Goal: Task Accomplishment & Management: Use online tool/utility

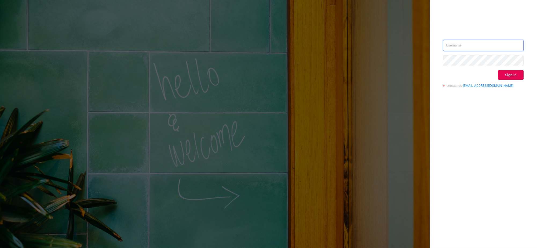
click at [458, 43] on input "text" at bounding box center [483, 45] width 81 height 11
type input "[EMAIL_ADDRESS][DOMAIN_NAME]"
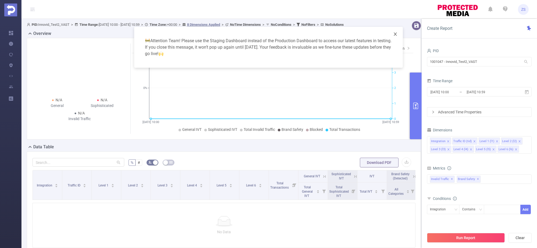
click at [394, 36] on icon "icon: close" at bounding box center [395, 34] width 4 height 4
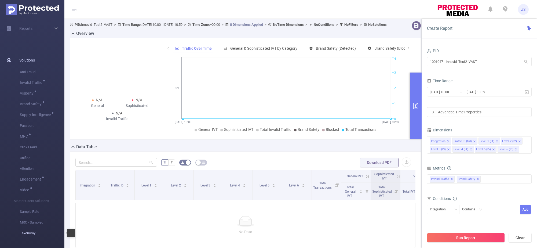
click at [28, 229] on span "Taxonomy" at bounding box center [42, 233] width 45 height 11
click at [29, 233] on span "Taxonomy" at bounding box center [42, 233] width 45 height 11
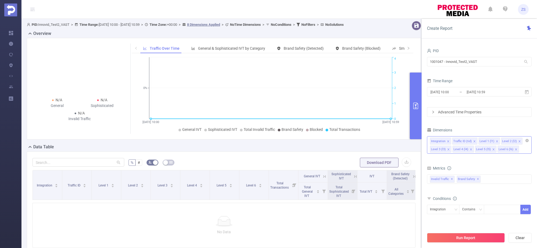
click at [525, 149] on div "Integration Traffic ID (tid) Level 1 (l1) Level 2 (l2) Level 3 (l3) Level 4 (l4…" at bounding box center [479, 144] width 105 height 17
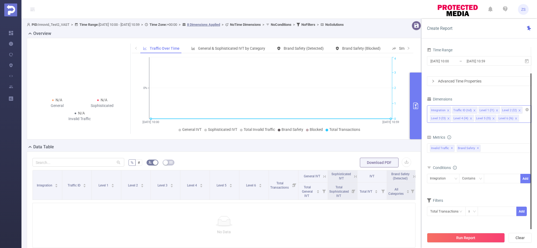
click at [523, 119] on div "Integration Traffic ID (tid) Level 1 (l1) Level 2 (l2) Level 3 (l3) Level 4 (l4…" at bounding box center [479, 113] width 105 height 17
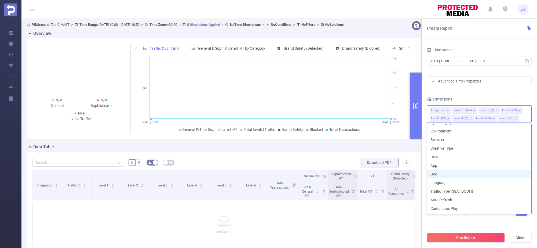
scroll to position [136, 0]
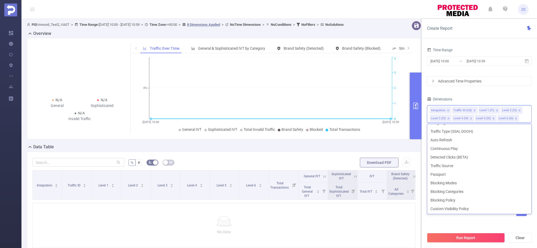
click at [475, 90] on div "PID 1001047 - Innovid_Test2_VAST 1001047 - Innovid_Test2_VAST Time Range [DATE]…" at bounding box center [479, 119] width 105 height 207
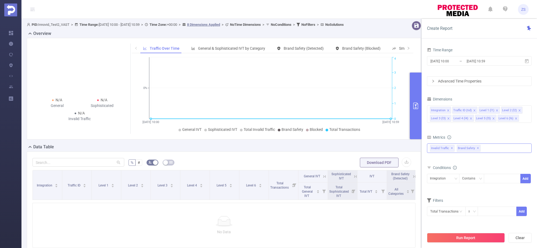
click at [494, 151] on div "Invalid Traffic ✕ Brand Safety ✕" at bounding box center [479, 147] width 105 height 9
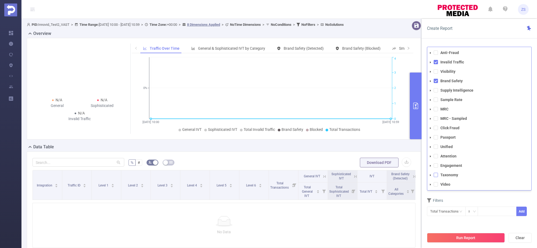
click at [437, 175] on span at bounding box center [436, 175] width 4 height 4
click at [431, 175] on icon "icon: caret-down" at bounding box center [430, 175] width 3 height 3
click at [434, 184] on icon "icon: caret-down" at bounding box center [435, 184] width 3 height 3
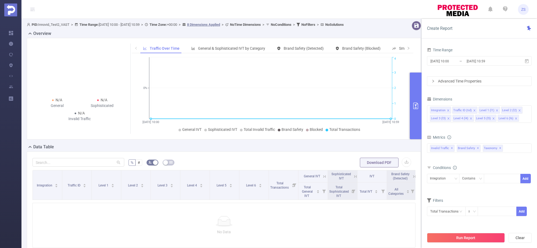
click at [484, 222] on div "Filters Total Transactions ≥ Add" at bounding box center [479, 209] width 105 height 26
click at [473, 237] on button "Run Report" at bounding box center [466, 238] width 78 height 10
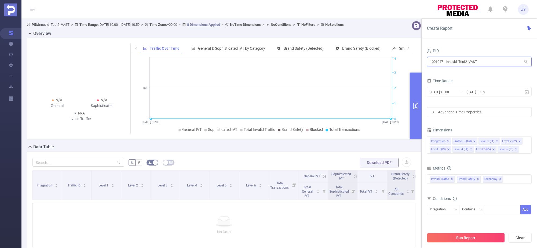
click at [459, 63] on input "1001047 - Innovid_Test2_VAST" at bounding box center [479, 61] width 105 height 9
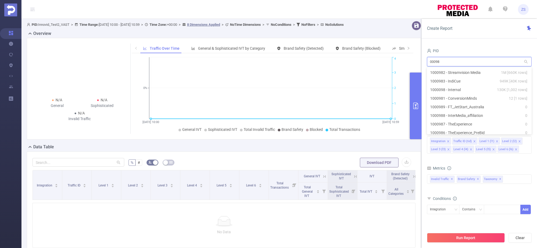
type input "000098"
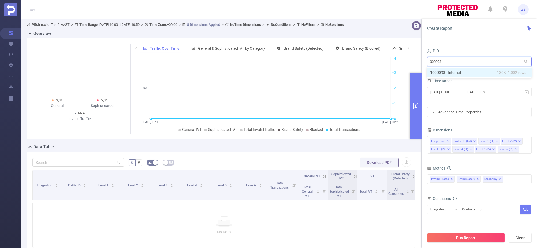
click at [462, 74] on li "1000098 - Internal 130K [1,002 rows]" at bounding box center [479, 72] width 105 height 9
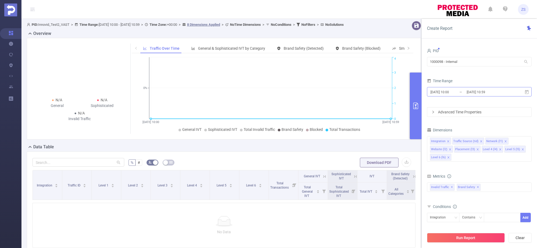
click at [470, 92] on input "[DATE] 10:59" at bounding box center [487, 91] width 43 height 7
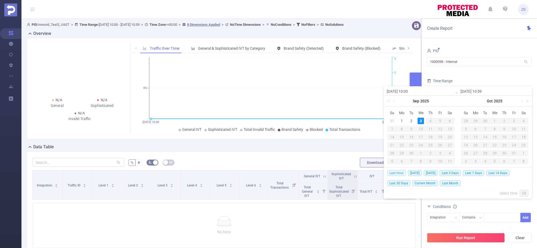
click at [395, 172] on span "Last Hour" at bounding box center [396, 173] width 19 height 6
type input "[DATE] 09:00"
type input "[DATE] 09:59"
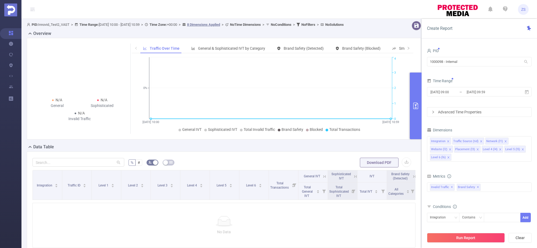
click at [477, 172] on div "Metrics" at bounding box center [479, 176] width 105 height 9
click at [487, 187] on div "Invalid Traffic ✕ Brand Safety ✕ Anti-Fraud Invalid Traffic Visibility Brand Sa…" at bounding box center [479, 186] width 105 height 9
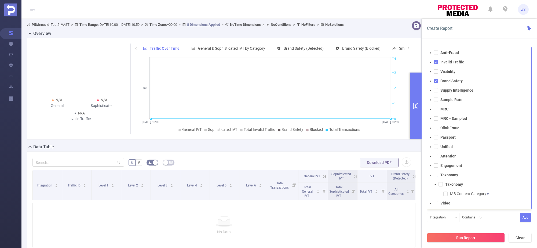
click at [438, 176] on span at bounding box center [436, 175] width 4 height 4
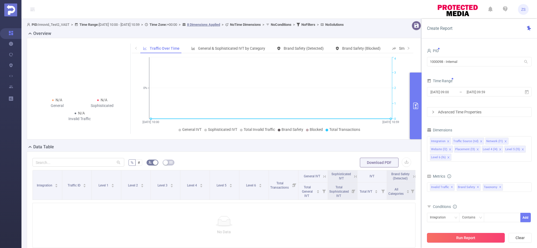
click at [462, 233] on button "Run Report" at bounding box center [466, 238] width 78 height 10
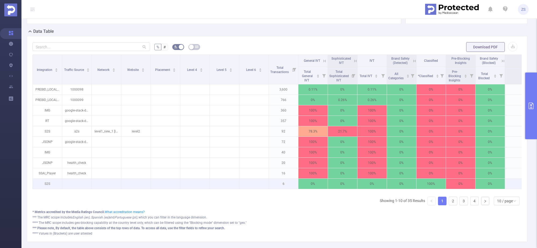
scroll to position [134, 0]
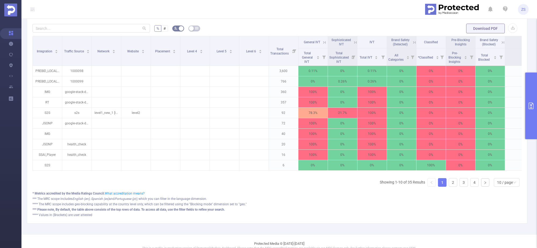
click at [527, 109] on button "primary" at bounding box center [531, 105] width 12 height 67
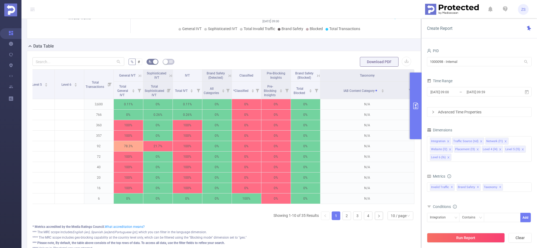
scroll to position [0, 189]
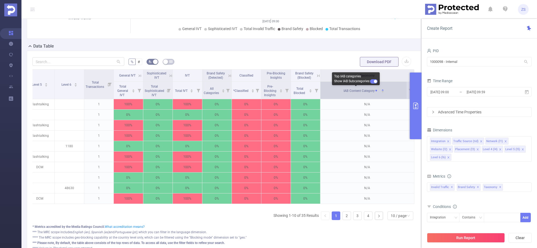
click at [356, 89] on span "IAB Content Category" at bounding box center [361, 91] width 36 height 4
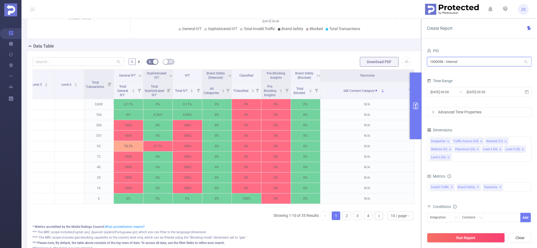
click at [447, 60] on input "1000098 - Internal" at bounding box center [479, 61] width 105 height 9
click at [435, 59] on input "ft" at bounding box center [479, 61] width 105 height 9
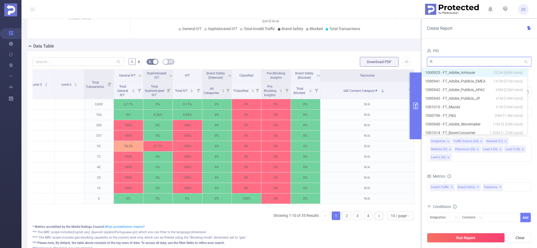
click at [435, 59] on input "ft" at bounding box center [479, 61] width 105 height 9
type input "mars"
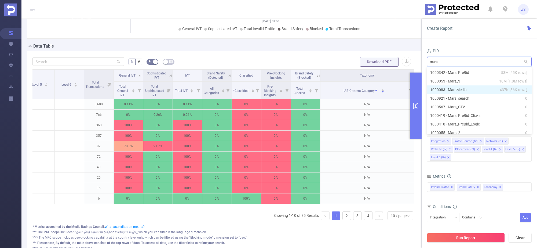
click at [474, 90] on li "1000083 - MarsMedia 437K [36K rows]" at bounding box center [479, 89] width 105 height 9
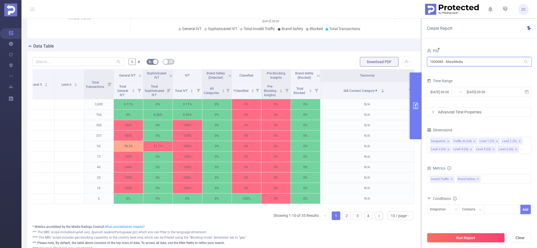
click at [462, 64] on input "1000083 - MarsMedia" at bounding box center [479, 61] width 105 height 9
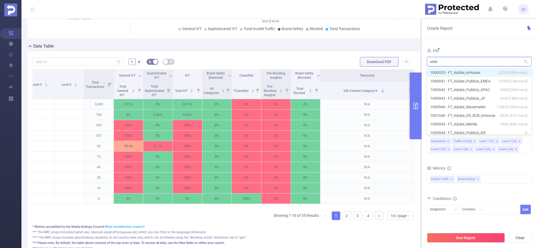
type input "adobe"
click at [464, 70] on li "1000925 - FT_Adobe_InHouse 222M [60M rows]" at bounding box center [479, 72] width 105 height 9
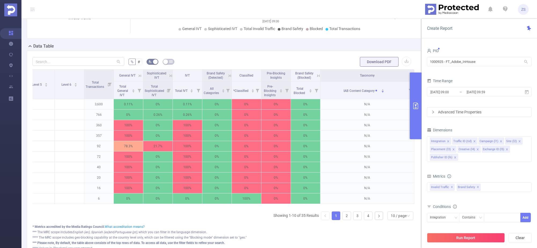
click at [467, 49] on div "PID" at bounding box center [479, 51] width 105 height 9
click at [469, 93] on input "[DATE] 09:59" at bounding box center [487, 91] width 43 height 7
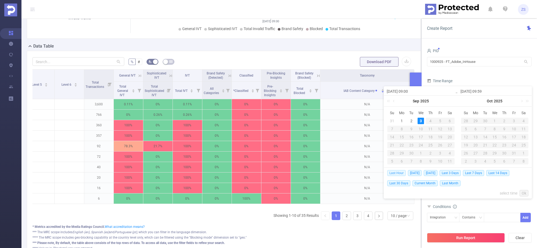
click at [398, 173] on span "Last Hour" at bounding box center [396, 173] width 19 height 6
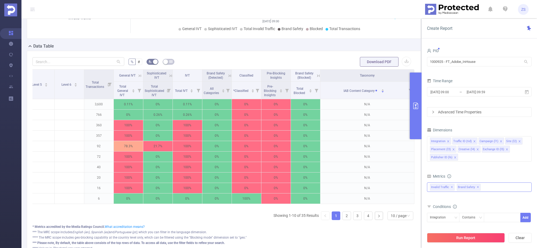
click at [488, 191] on div "Invalid Traffic ✕ Brand Safety ✕ Anti-Fraud Invalid Traffic Visibility Brand Sa…" at bounding box center [479, 186] width 105 height 9
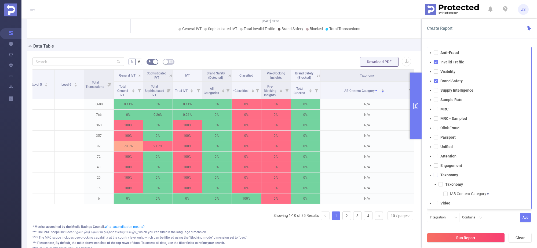
click at [435, 174] on span at bounding box center [436, 175] width 4 height 4
click at [471, 235] on button "Run Report" at bounding box center [466, 238] width 78 height 10
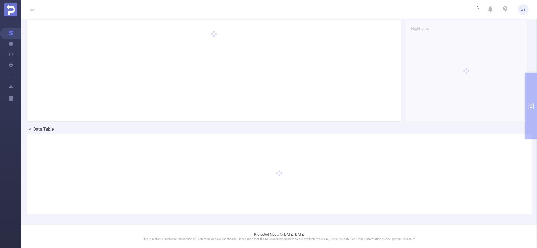
scroll to position [17, 0]
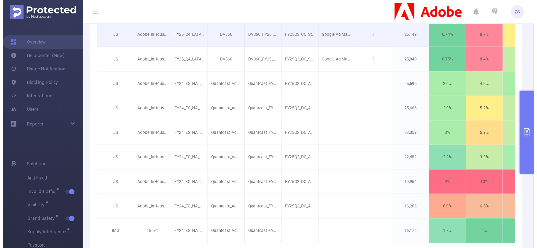
scroll to position [201, 0]
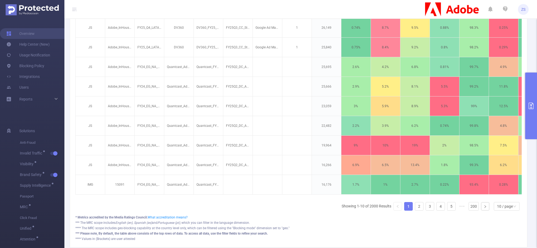
click at [74, 10] on icon at bounding box center [73, 10] width 3 height 0
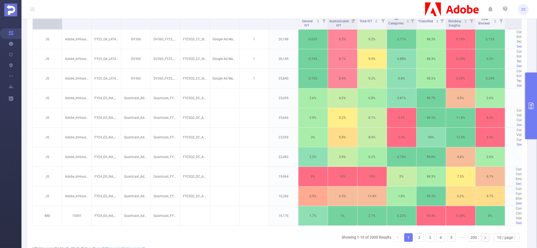
scroll to position [134, 0]
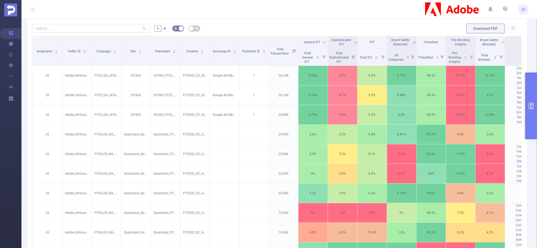
click at [531, 104] on icon "primary" at bounding box center [531, 106] width 6 height 6
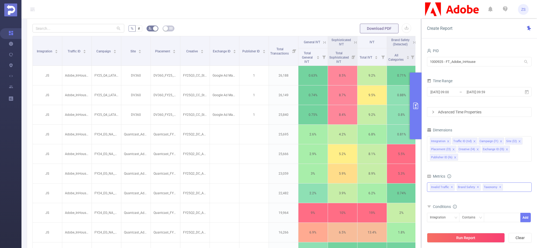
click at [510, 186] on div "Invalid Traffic ✕ Brand Safety ✕ Anti-Fraud Invalid Traffic Visibility Brand Sa…" at bounding box center [479, 186] width 105 height 9
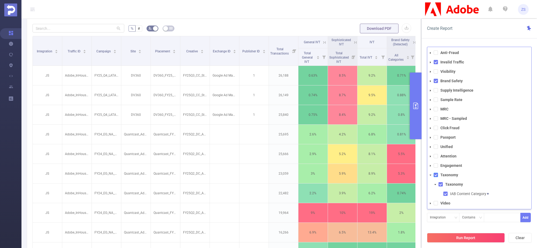
click at [437, 174] on span at bounding box center [436, 175] width 4 height 4
click at [429, 174] on icon "icon: caret-down" at bounding box center [430, 175] width 3 height 3
